Goal: Task Accomplishment & Management: Manage account settings

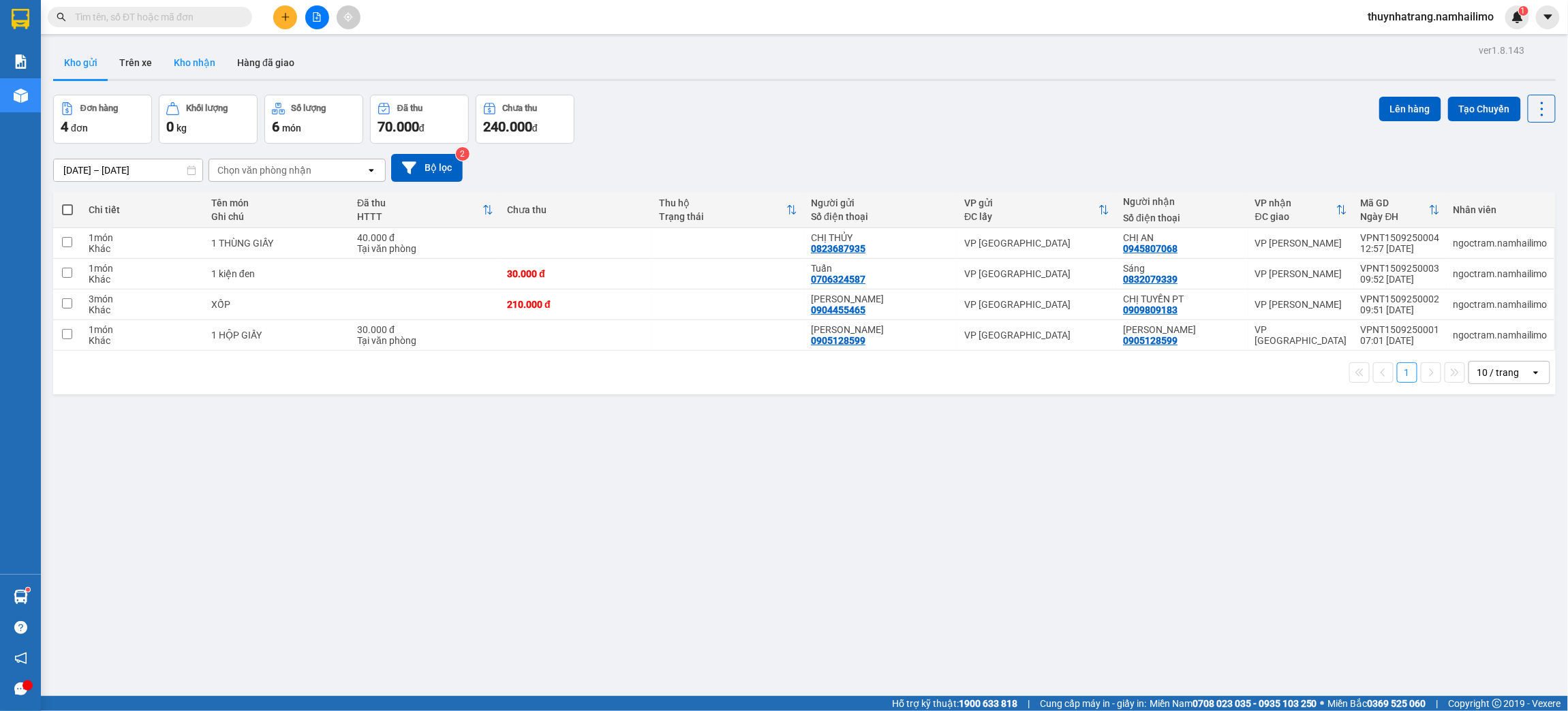
click at [175, 66] on button "Kho nhận" at bounding box center [194, 63] width 63 height 33
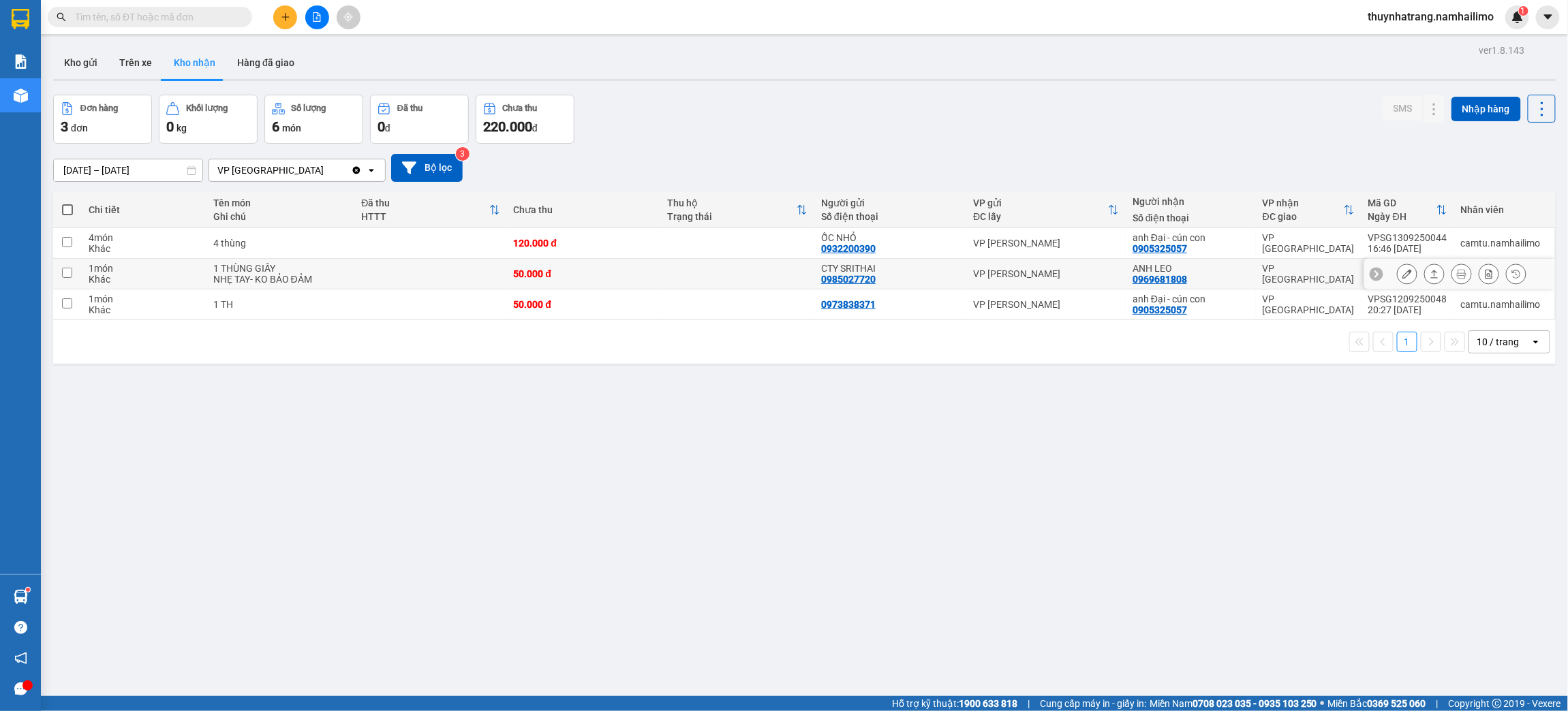
click at [849, 278] on div "0985027720" at bounding box center [848, 279] width 55 height 11
click at [1230, 279] on div "ANH [PERSON_NAME] 0969681808" at bounding box center [1191, 274] width 116 height 22
checkbox input "true"
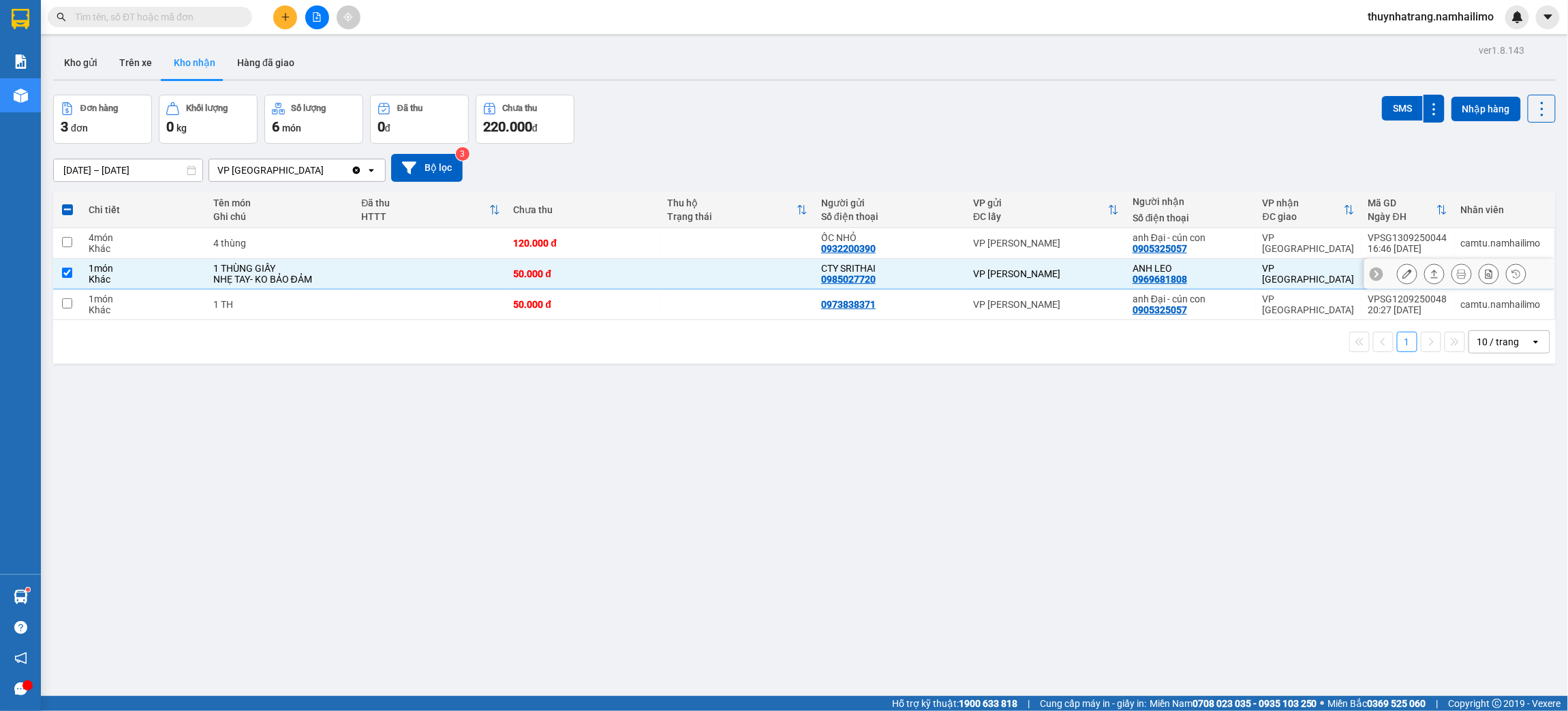
click at [1402, 270] on icon at bounding box center [1407, 274] width 10 height 10
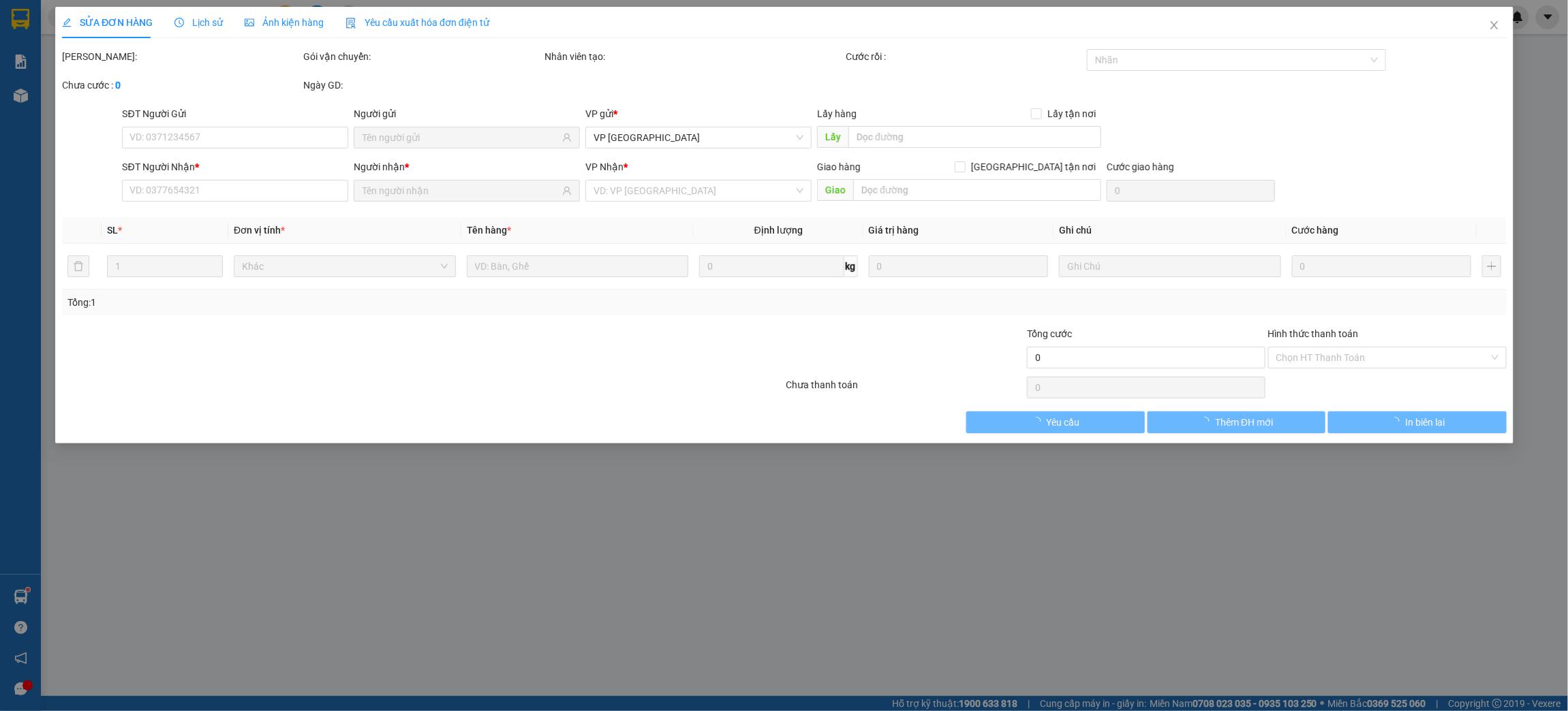
type input "0985027720"
type input "CTY SRITHAI"
type input "0969681808"
type input "ANH LEO"
type input "50.000"
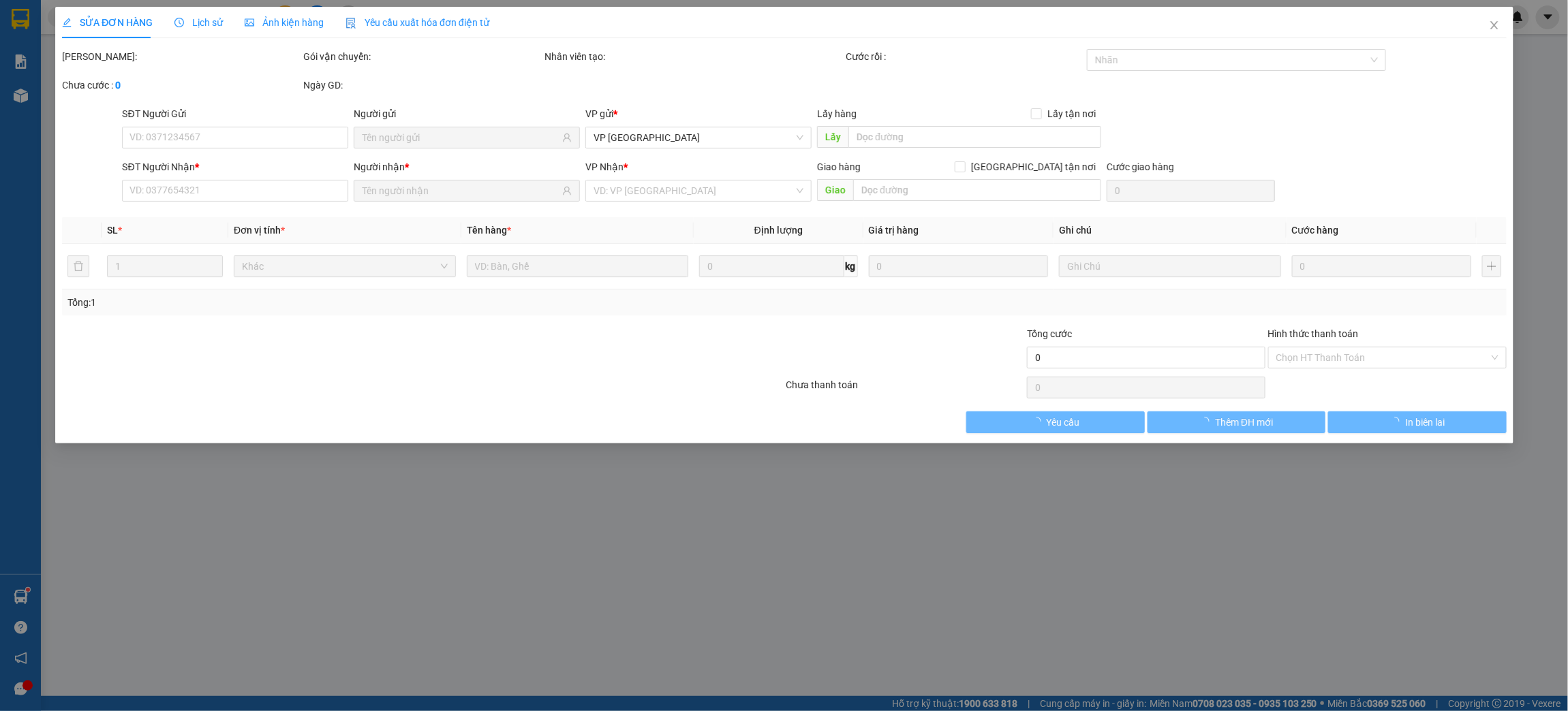
type input "50.000"
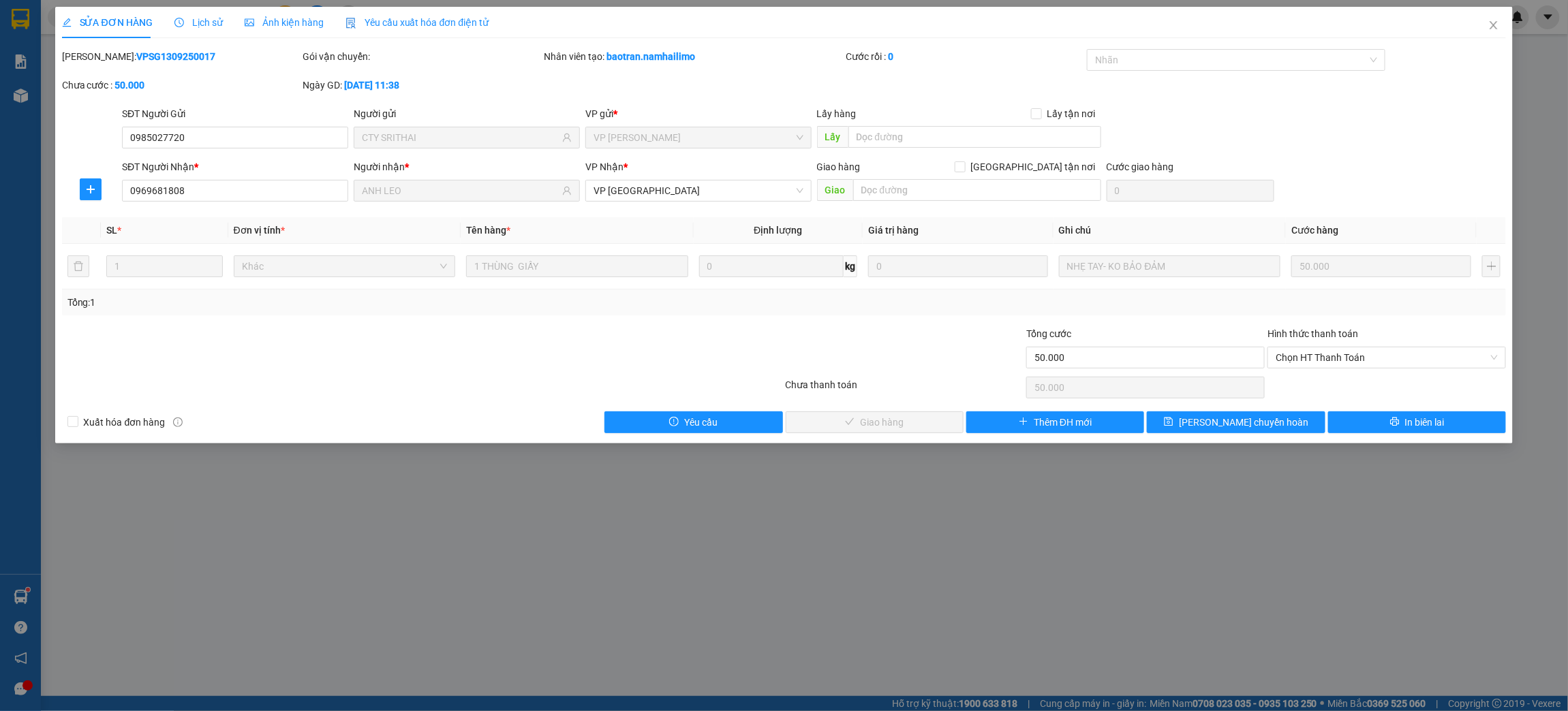
drag, startPoint x: 93, startPoint y: 57, endPoint x: 214, endPoint y: 73, distance: 122.1
click at [214, 73] on div "[PERSON_NAME]: VPSG1309250017" at bounding box center [181, 63] width 241 height 29
copy b "VPSG1309250017"
click at [1495, 30] on icon "close" at bounding box center [1493, 25] width 11 height 11
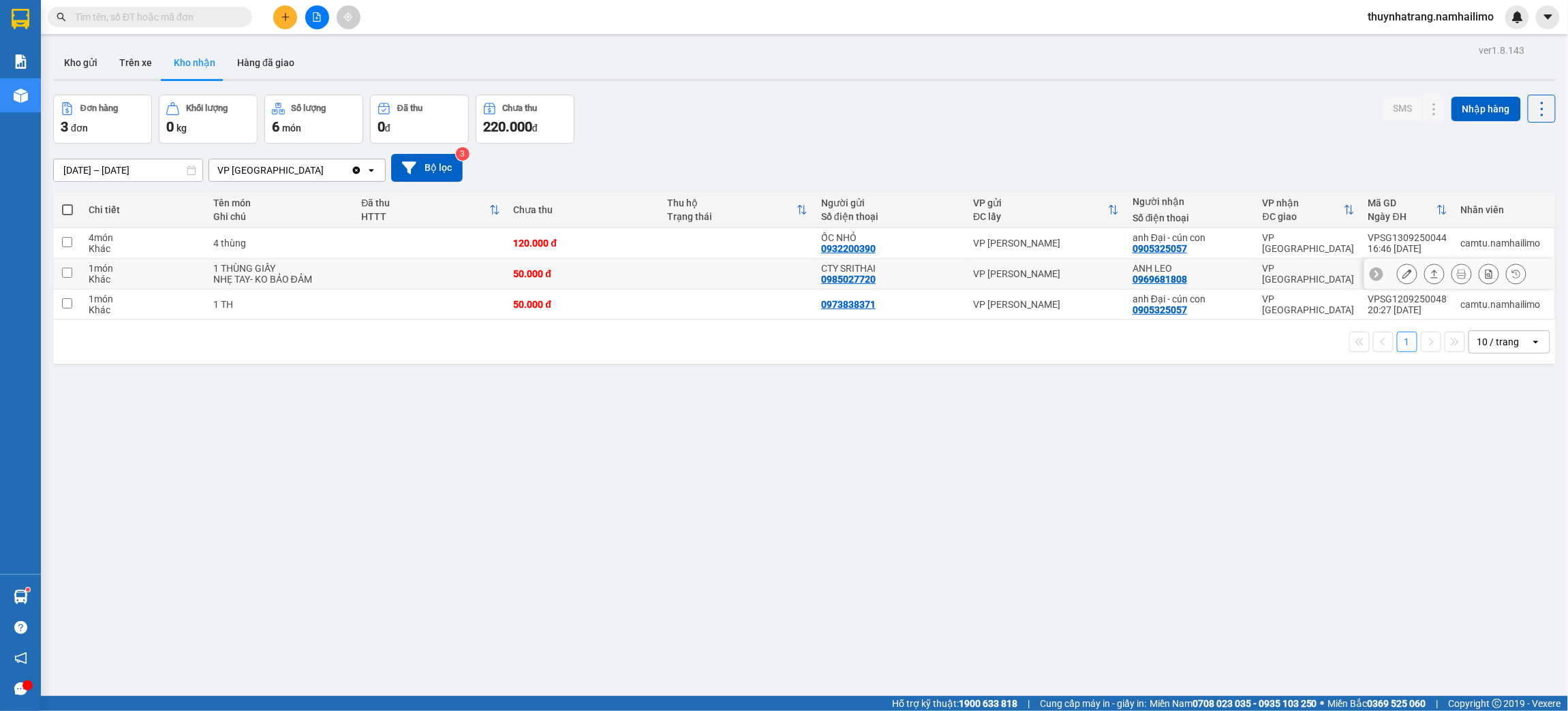
click at [824, 281] on div "0985027720" at bounding box center [848, 279] width 55 height 11
drag, startPoint x: 417, startPoint y: 459, endPoint x: 396, endPoint y: 351, distance: 110.0
click at [412, 460] on div "ver 1.8.143 Kho gửi Trên xe Kho nhận Hàng đã giao Đơn hàng 3 đơn Khối lượng 0 k…" at bounding box center [804, 396] width 1513 height 711
